Goal: Complete application form

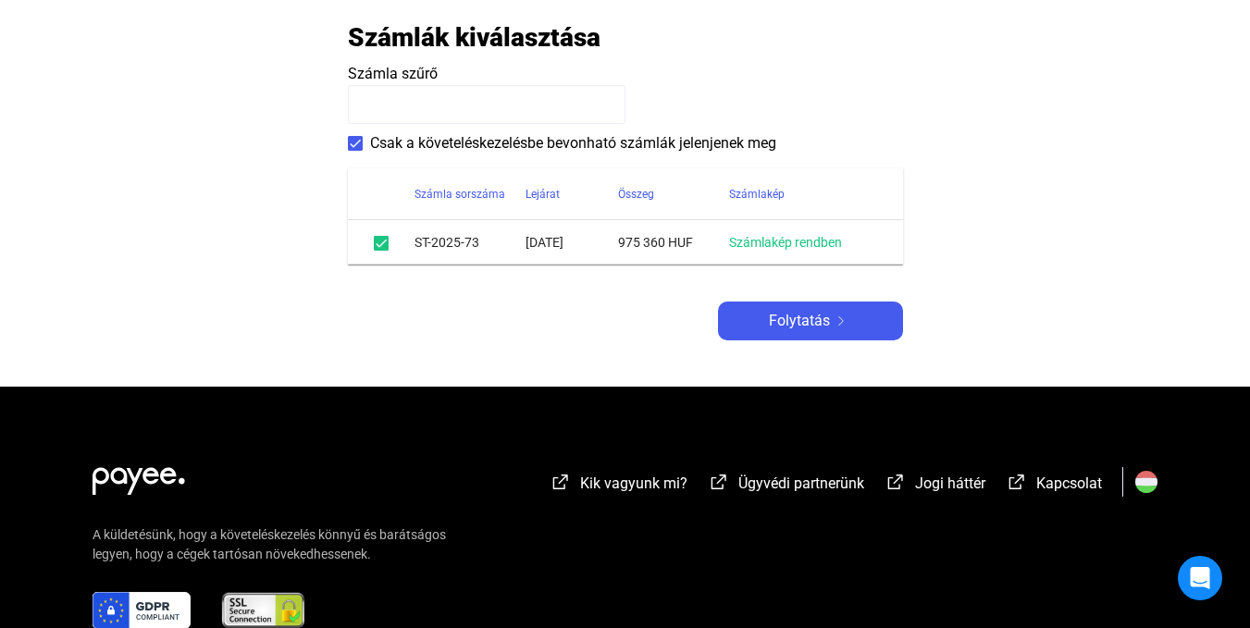
scroll to position [370, 0]
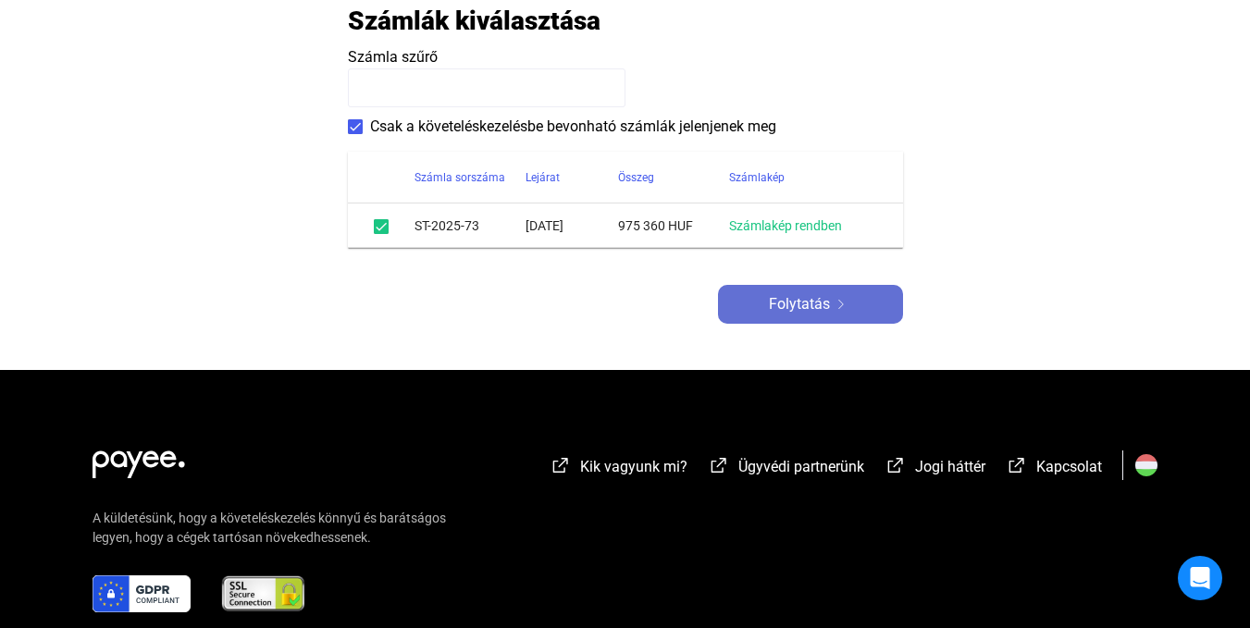
click at [839, 309] on img at bounding box center [841, 304] width 22 height 9
